Goal: Task Accomplishment & Management: Use online tool/utility

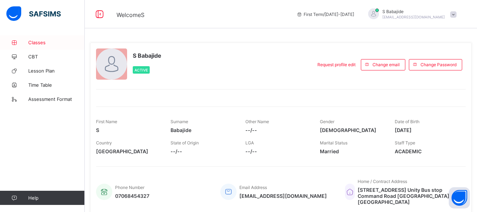
click at [35, 42] on span "Classes" at bounding box center [56, 43] width 57 height 6
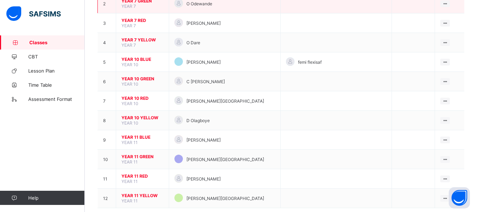
scroll to position [122, 0]
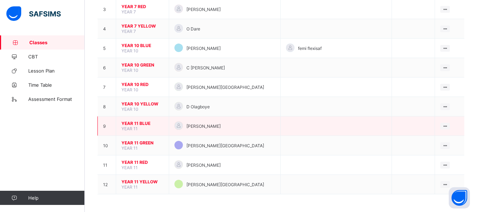
click at [161, 123] on span "YEAR 11 BLUE" at bounding box center [143, 122] width 42 height 5
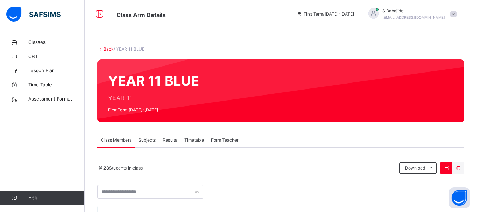
click at [151, 142] on span "Subjects" at bounding box center [146, 140] width 17 height 6
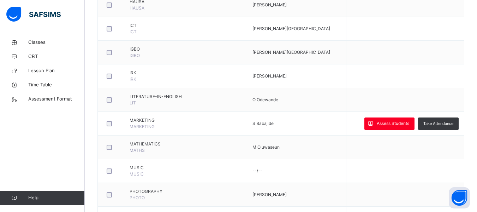
scroll to position [706, 0]
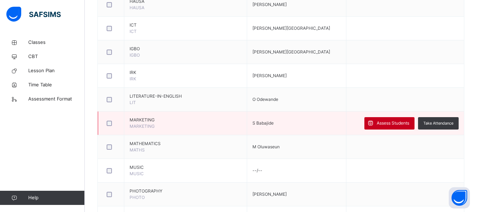
click at [397, 122] on span "Assess Students" at bounding box center [393, 123] width 32 height 6
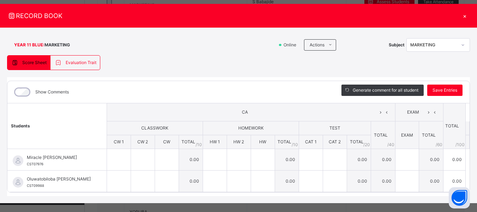
scroll to position [17, 0]
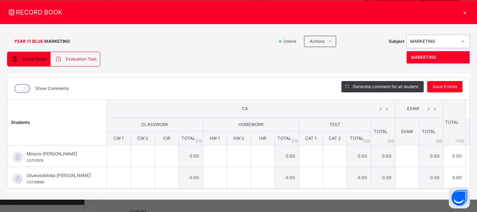
click at [461, 43] on icon at bounding box center [463, 41] width 4 height 7
click at [462, 14] on div "×" at bounding box center [465, 12] width 11 height 10
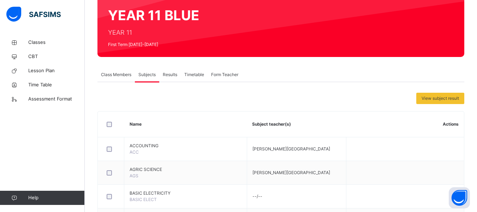
scroll to position [0, 0]
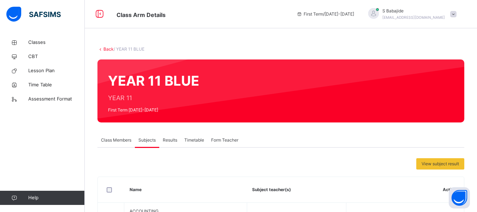
click at [100, 48] on icon at bounding box center [100, 48] width 6 height 5
click at [100, 50] on icon at bounding box center [100, 48] width 6 height 5
click at [105, 48] on link "Back" at bounding box center [108, 48] width 10 height 5
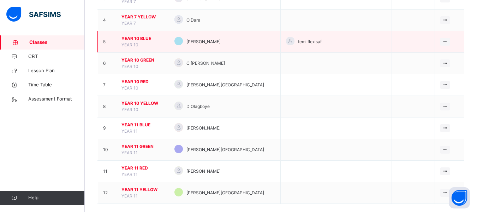
scroll to position [149, 0]
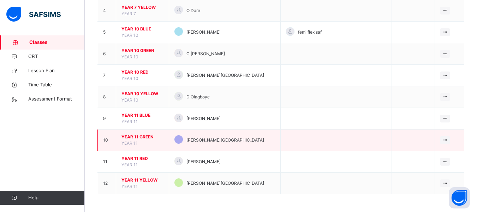
click at [138, 136] on span "YEAR 11 GREEN" at bounding box center [143, 137] width 42 height 6
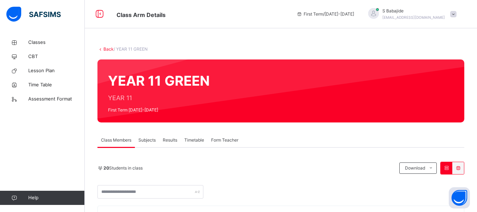
click at [146, 142] on span "Subjects" at bounding box center [146, 140] width 17 height 6
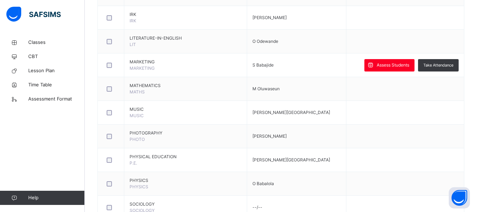
scroll to position [766, 0]
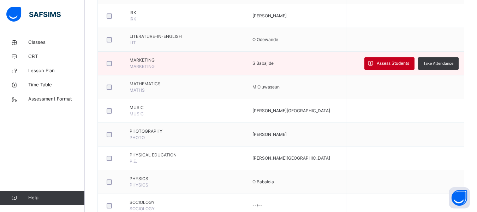
click at [386, 64] on span "Assess Students" at bounding box center [393, 63] width 32 height 6
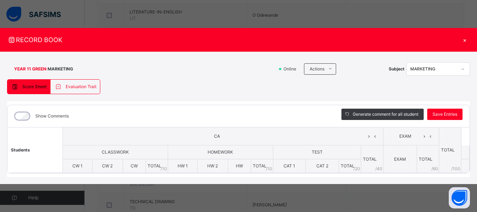
scroll to position [789, 0]
click at [466, 41] on div "×" at bounding box center [465, 40] width 11 height 10
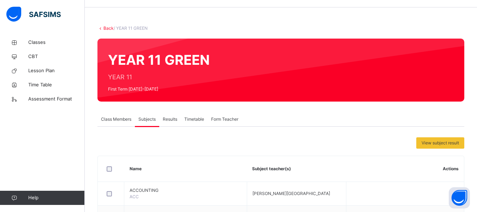
scroll to position [0, 0]
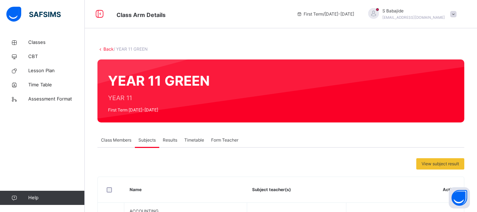
click at [107, 48] on link "Back" at bounding box center [108, 48] width 10 height 5
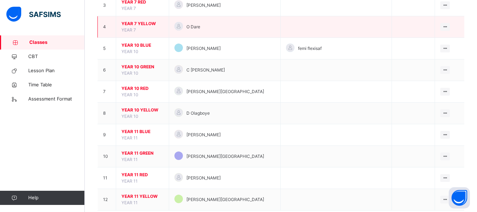
scroll to position [133, 0]
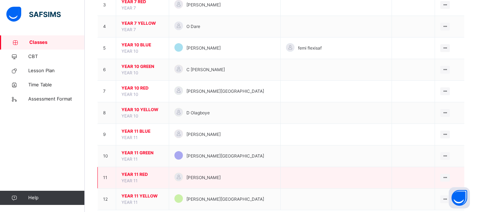
click at [152, 175] on span "YEAR 11 RED" at bounding box center [143, 174] width 42 height 6
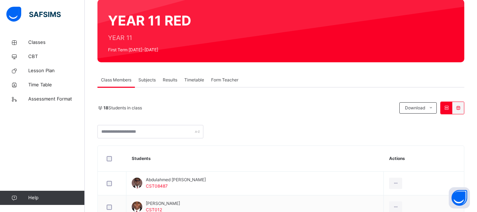
scroll to position [60, 0]
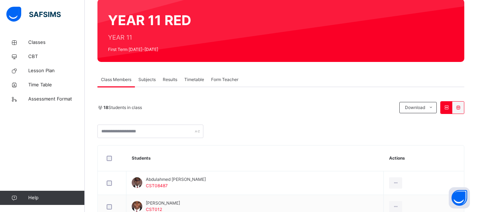
click at [146, 77] on span "Subjects" at bounding box center [146, 79] width 17 height 6
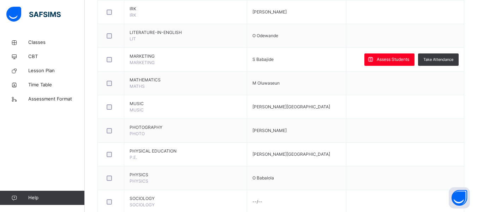
scroll to position [770, 0]
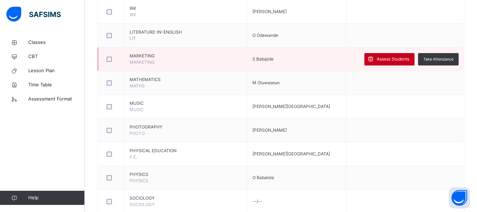
click at [397, 60] on span "Assess Students" at bounding box center [393, 59] width 32 height 6
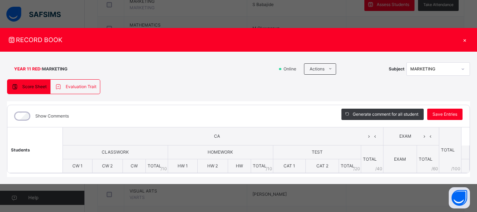
scroll to position [829, 0]
click at [463, 41] on div "×" at bounding box center [465, 40] width 11 height 10
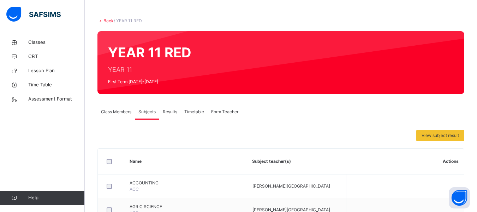
scroll to position [0, 0]
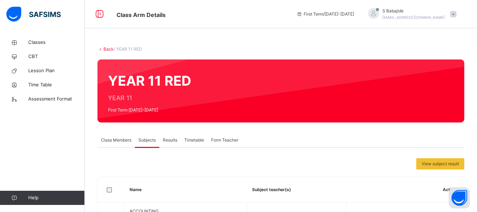
click at [108, 49] on link "Back" at bounding box center [108, 48] width 10 height 5
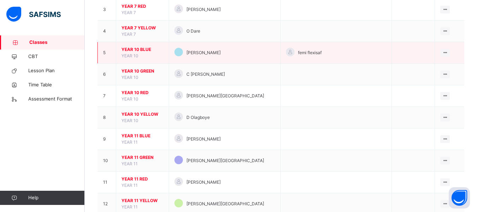
scroll to position [149, 0]
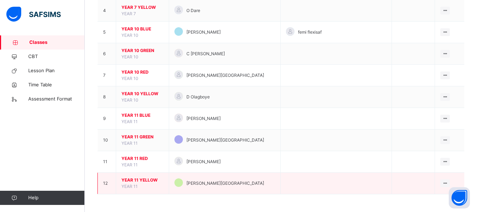
click at [146, 179] on span "YEAR 11 YELLOW" at bounding box center [143, 180] width 42 height 6
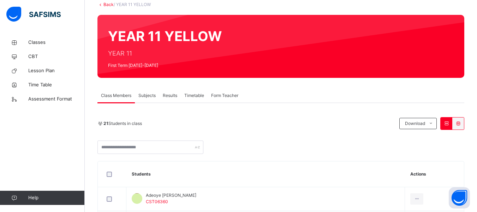
scroll to position [44, 0]
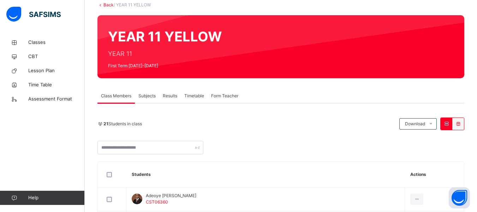
click at [147, 98] on span "Subjects" at bounding box center [146, 96] width 17 height 6
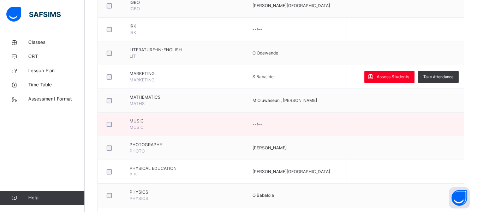
scroll to position [754, 0]
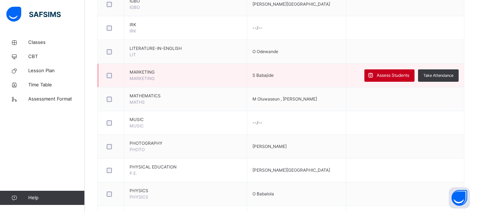
click at [397, 73] on span "Assess Students" at bounding box center [393, 75] width 32 height 6
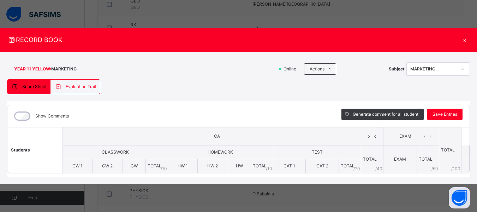
click at [397, 73] on div "Subject MARKETING" at bounding box center [429, 68] width 81 height 13
click at [467, 39] on div "×" at bounding box center [465, 40] width 11 height 10
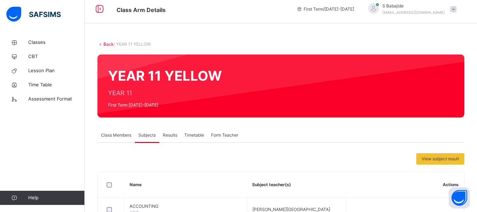
scroll to position [0, 0]
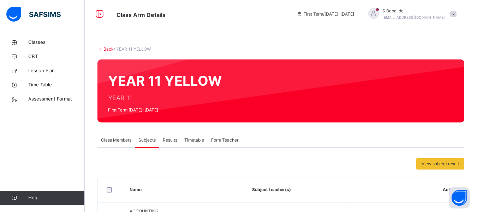
click at [108, 51] on link "Back" at bounding box center [108, 48] width 10 height 5
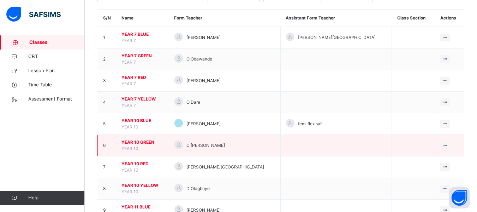
scroll to position [58, 0]
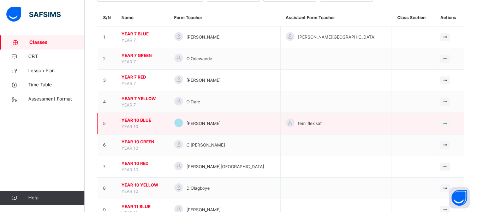
click at [164, 120] on span "YEAR 10 BLUE" at bounding box center [143, 120] width 42 height 6
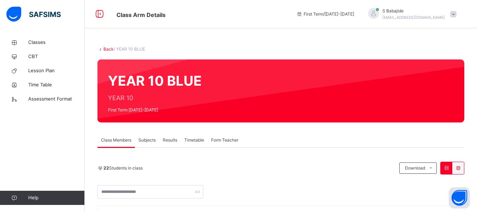
click at [149, 139] on span "Subjects" at bounding box center [146, 140] width 17 height 6
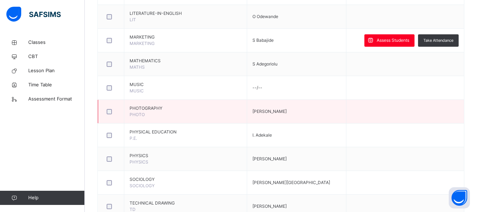
scroll to position [800, 0]
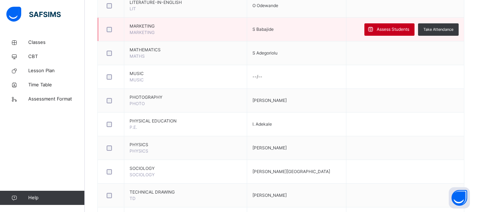
click at [393, 29] on span "Assess Students" at bounding box center [393, 29] width 32 height 6
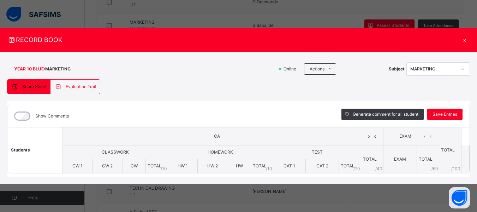
scroll to position [804, 0]
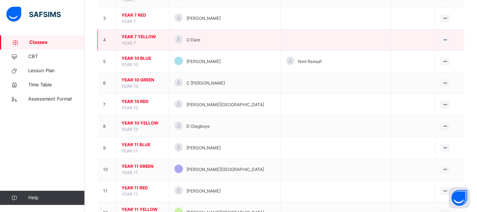
scroll to position [149, 0]
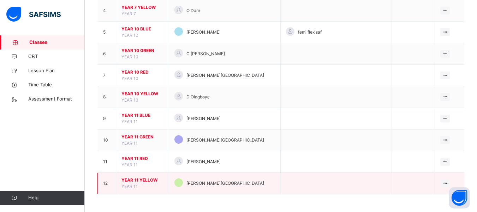
click at [149, 177] on span "YEAR 11 YELLOW" at bounding box center [143, 180] width 42 height 6
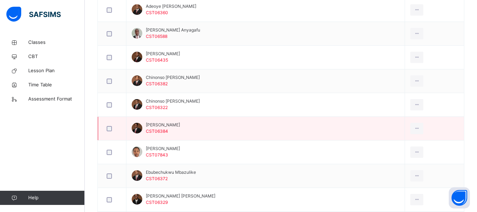
scroll to position [269, 0]
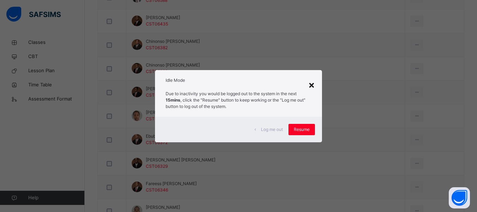
click at [313, 83] on div "×" at bounding box center [311, 84] width 7 height 15
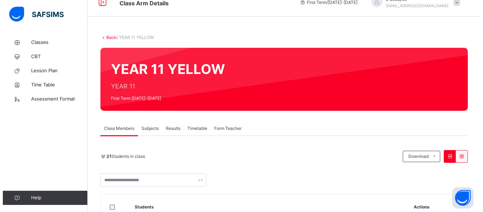
scroll to position [0, 0]
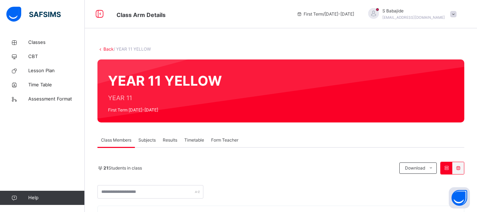
click at [100, 49] on icon at bounding box center [100, 48] width 6 height 5
click at [105, 49] on link "Back" at bounding box center [108, 48] width 10 height 5
